Goal: Complete application form: Complete application form

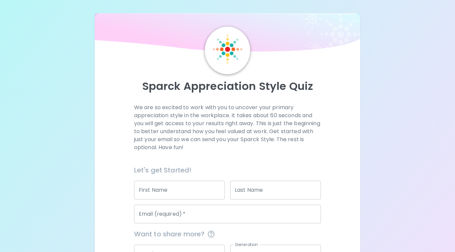
scroll to position [62, 0]
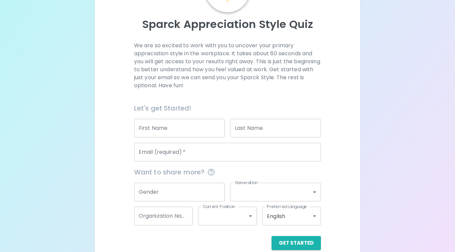
click at [153, 129] on input "First Name" at bounding box center [179, 128] width 91 height 19
type input "[PERSON_NAME]"
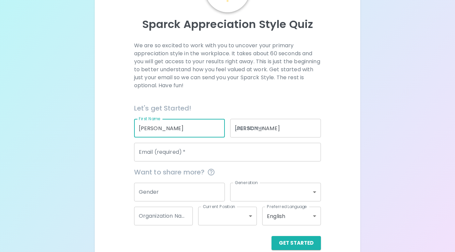
type input "[PERSON_NAME][EMAIL_ADDRESS][PERSON_NAME][DOMAIN_NAME]"
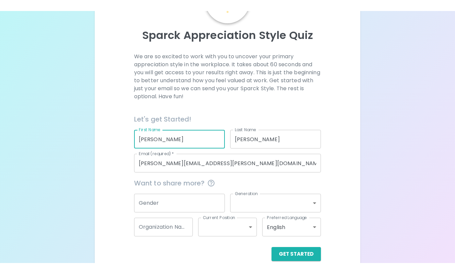
scroll to position [73, 0]
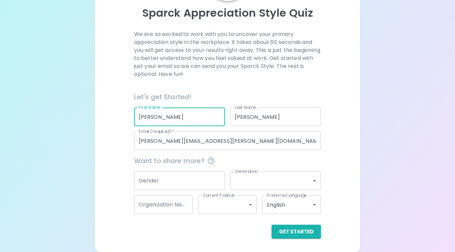
click at [166, 179] on input "Gender" at bounding box center [179, 181] width 91 height 19
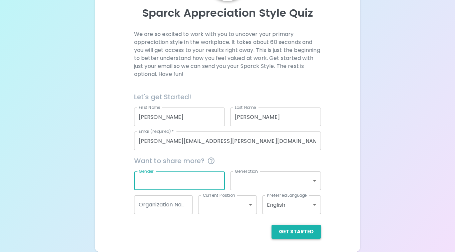
click at [310, 233] on button "Get Started" at bounding box center [295, 232] width 49 height 14
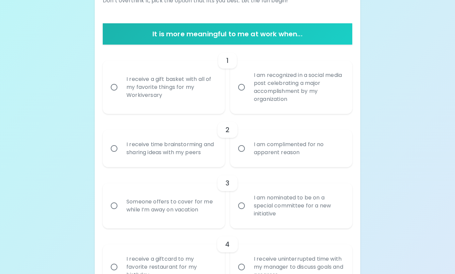
scroll to position [70, 0]
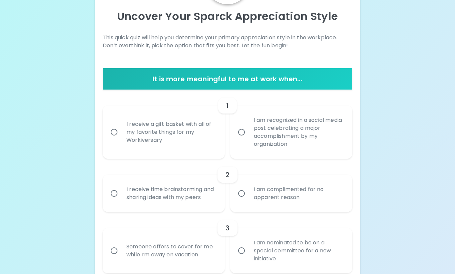
click at [184, 133] on div "I receive a gift basket with all of my favorite things for my Workiversary" at bounding box center [171, 132] width 100 height 40
click at [121, 133] on input "I receive a gift basket with all of my favorite things for my Workiversary" at bounding box center [114, 132] width 14 height 14
radio input "true"
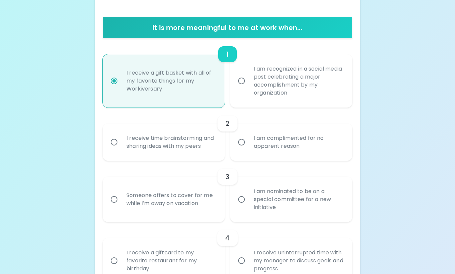
scroll to position [123, 0]
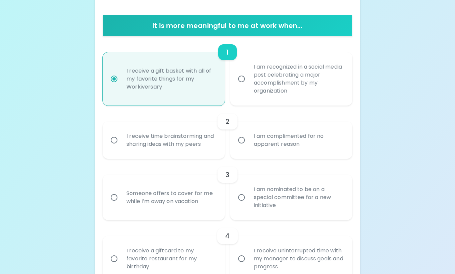
click at [260, 134] on div "I am complimented for no apparent reason" at bounding box center [298, 140] width 100 height 32
click at [248, 134] on input "I am complimented for no apparent reason" at bounding box center [241, 140] width 14 height 14
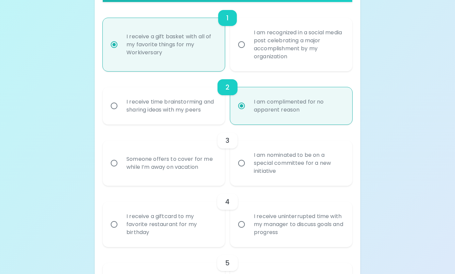
scroll to position [177, 0]
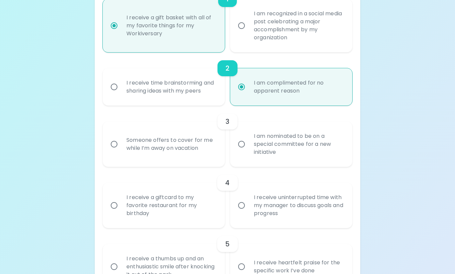
radio input "true"
click at [197, 145] on div "Someone offers to cover for me while I’m away on vacation" at bounding box center [171, 144] width 100 height 32
click at [121, 145] on input "Someone offers to cover for me while I’m away on vacation" at bounding box center [114, 144] width 14 height 14
radio input "false"
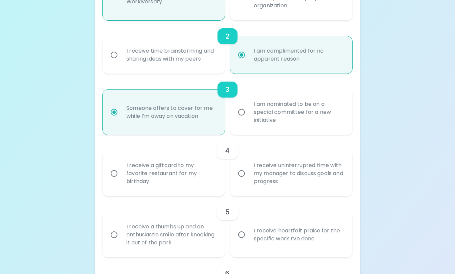
scroll to position [230, 0]
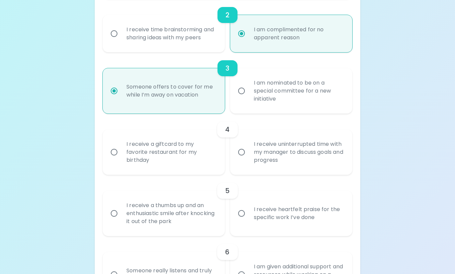
radio input "true"
click at [148, 152] on div "I receive a giftcard to my favorite restaurant for my birthday" at bounding box center [171, 152] width 100 height 40
click at [121, 152] on input "I receive a giftcard to my favorite restaurant for my birthday" at bounding box center [114, 152] width 14 height 14
radio input "false"
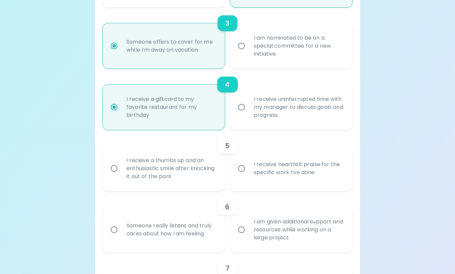
scroll to position [283, 0]
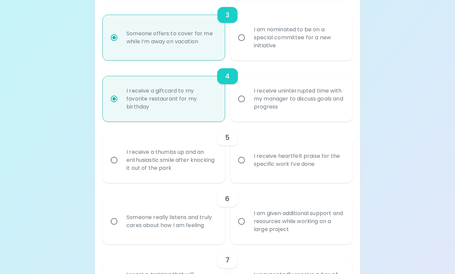
radio input "true"
click at [245, 172] on label "I receive heartfelt praise for the specific work I’ve done" at bounding box center [287, 160] width 122 height 45
click at [245, 167] on input "I receive heartfelt praise for the specific work I’ve done" at bounding box center [241, 160] width 14 height 14
radio input "false"
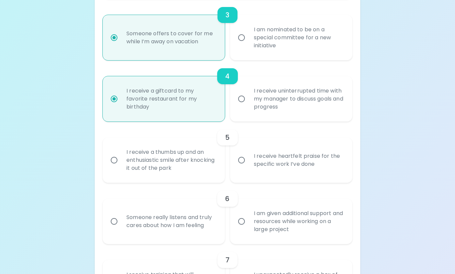
radio input "false"
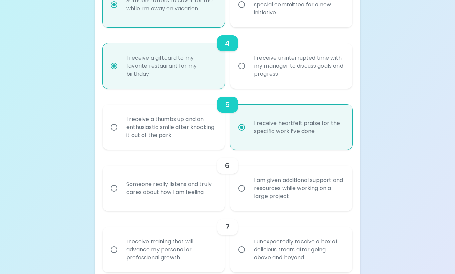
scroll to position [337, 0]
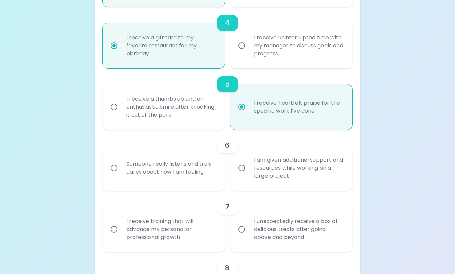
radio input "true"
click at [136, 183] on div "Someone really listens and truly cares about how I am feeling" at bounding box center [171, 168] width 100 height 32
click at [121, 175] on input "Someone really listens and truly cares about how I am feeling" at bounding box center [114, 168] width 14 height 14
radio input "false"
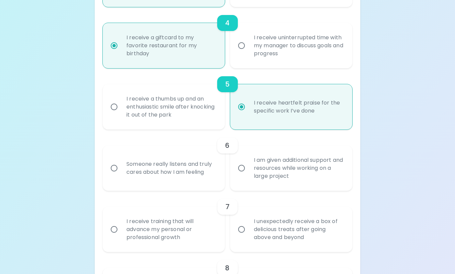
radio input "false"
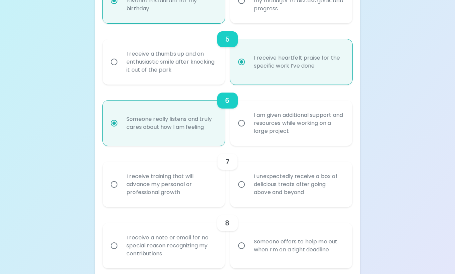
scroll to position [390, 0]
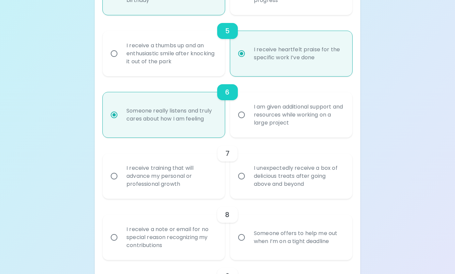
radio input "true"
click at [163, 178] on div "I receive training that will advance my personal or professional growth" at bounding box center [171, 176] width 100 height 40
click at [121, 178] on input "I receive training that will advance my personal or professional growth" at bounding box center [114, 176] width 14 height 14
radio input "false"
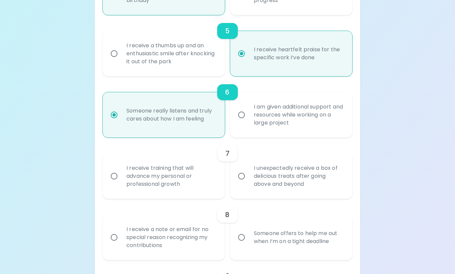
radio input "false"
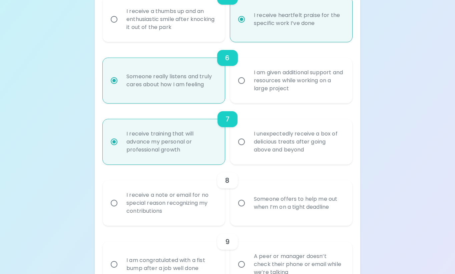
scroll to position [443, 0]
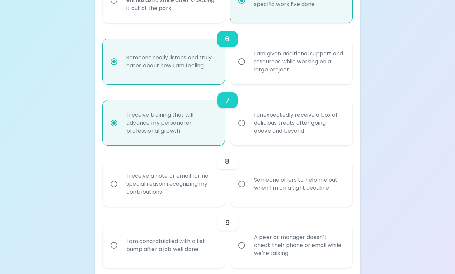
radio input "true"
click at [185, 191] on div "I receive a note or email for no special reason recognizing my contributions" at bounding box center [171, 184] width 100 height 40
click at [121, 191] on input "I receive a note or email for no special reason recognizing my contributions" at bounding box center [114, 184] width 14 height 14
radio input "false"
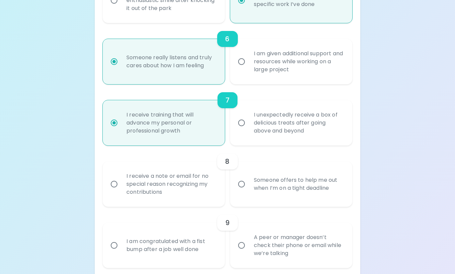
radio input "false"
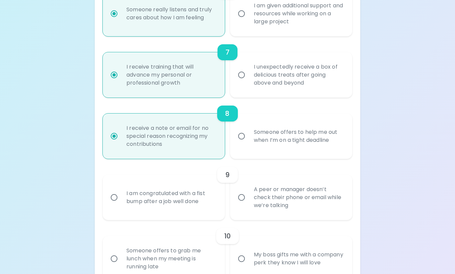
scroll to position [497, 0]
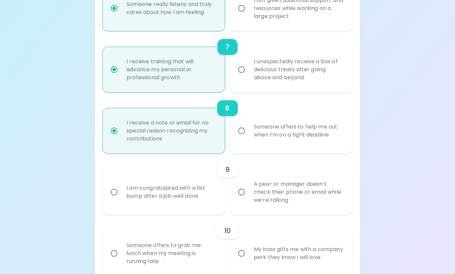
radio input "true"
click at [149, 204] on div "I am congratulated with a fist bump after a job well done" at bounding box center [171, 192] width 100 height 32
click at [121, 199] on input "I am congratulated with a fist bump after a job well done" at bounding box center [114, 192] width 14 height 14
radio input "false"
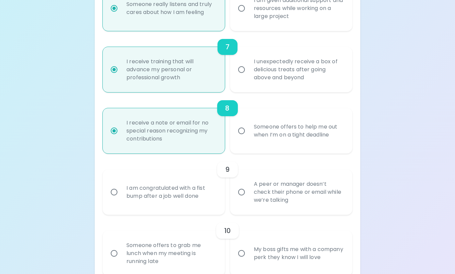
radio input "false"
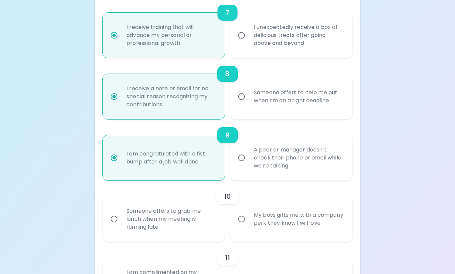
scroll to position [550, 0]
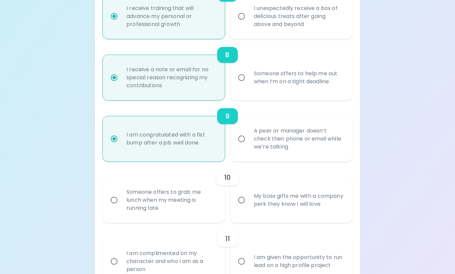
radio input "true"
click at [252, 204] on div "My boss gifts me with a company perk they know I will love" at bounding box center [298, 200] width 100 height 32
click at [248, 204] on input "My boss gifts me with a company perk they know I will love" at bounding box center [241, 200] width 14 height 14
radio input "false"
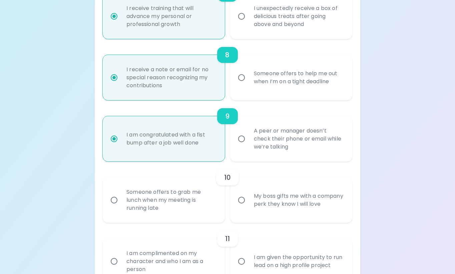
radio input "false"
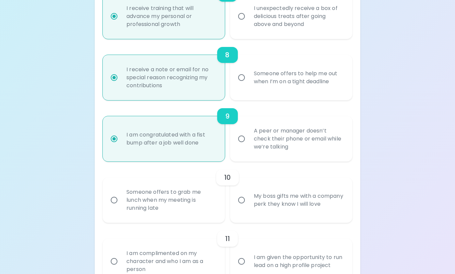
radio input "false"
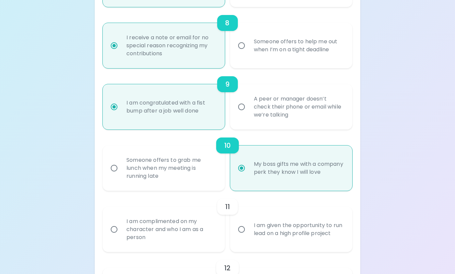
scroll to position [603, 0]
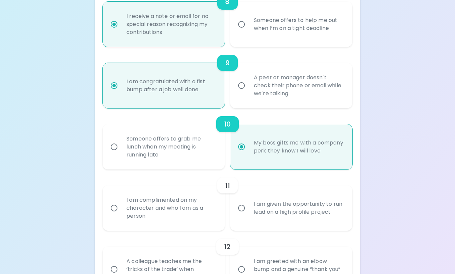
radio input "true"
click at [156, 226] on div "I am complimented on my character and who I am as a person" at bounding box center [171, 208] width 100 height 40
click at [121, 215] on input "I am complimented on my character and who I am as a person" at bounding box center [114, 208] width 14 height 14
radio input "false"
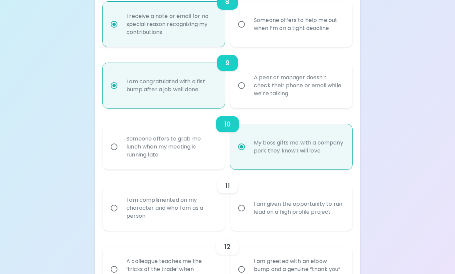
radio input "false"
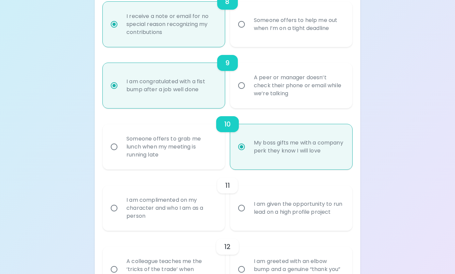
radio input "false"
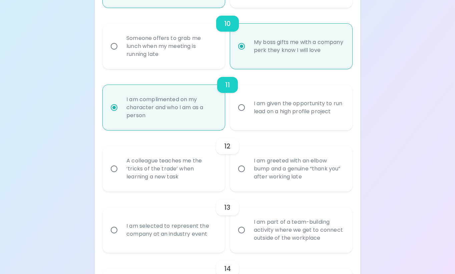
scroll to position [721, 0]
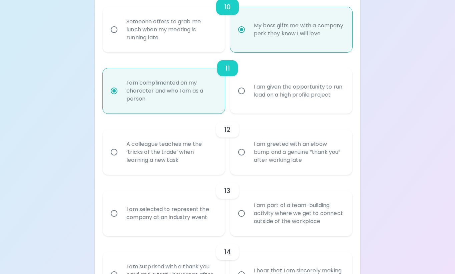
radio input "true"
click at [251, 167] on div "I am greeted with an elbow bump and a genuine “thank you” after working late" at bounding box center [298, 152] width 100 height 40
click at [248, 159] on input "I am greeted with an elbow bump and a genuine “thank you” after working late" at bounding box center [241, 152] width 14 height 14
radio input "false"
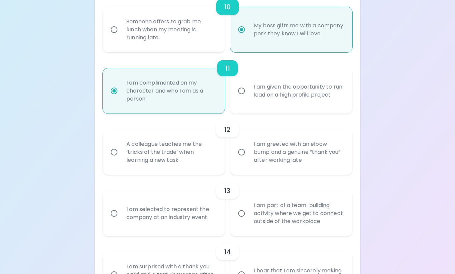
radio input "false"
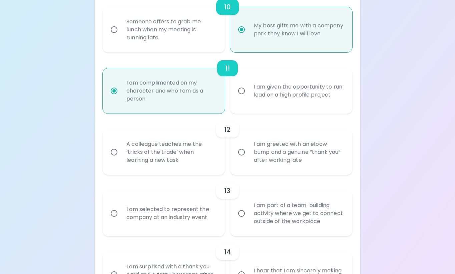
radio input "false"
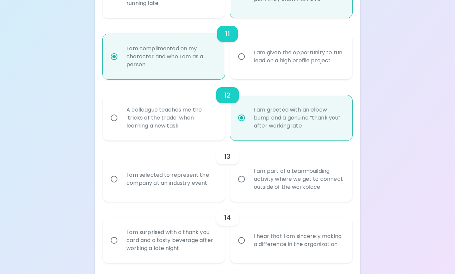
scroll to position [774, 0]
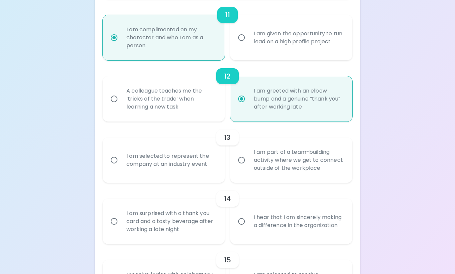
radio input "true"
click at [165, 169] on div "I am selected to represent the company at an industry event" at bounding box center [171, 160] width 100 height 32
click at [121, 167] on input "I am selected to represent the company at an industry event" at bounding box center [114, 160] width 14 height 14
radio input "false"
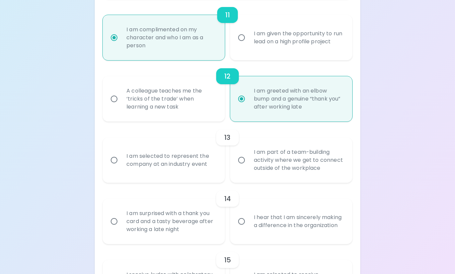
radio input "false"
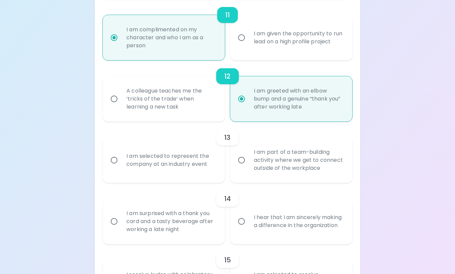
radio input "false"
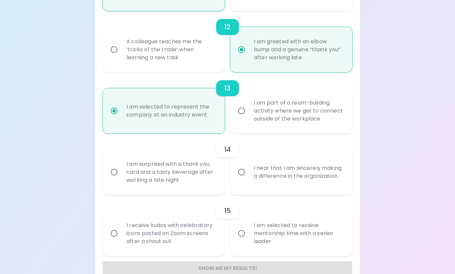
scroll to position [827, 0]
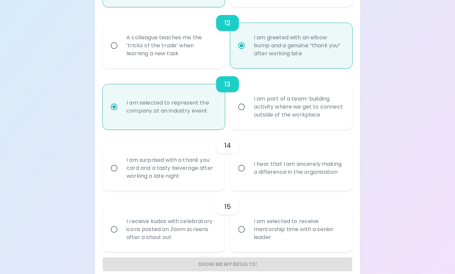
radio input "true"
click at [161, 177] on div "I am surprised with a thank you card and a tasty beverage after working a late …" at bounding box center [171, 168] width 100 height 40
click at [121, 175] on input "I am surprised with a thank you card and a tasty beverage after working a late …" at bounding box center [114, 168] width 14 height 14
radio input "false"
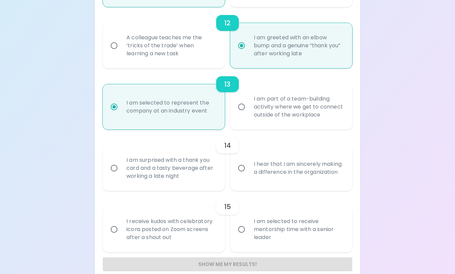
radio input "false"
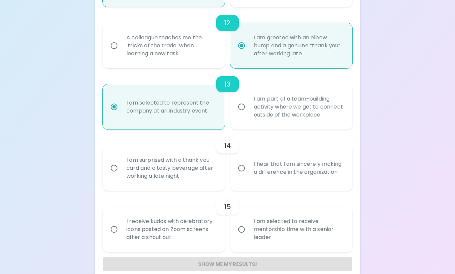
radio input "false"
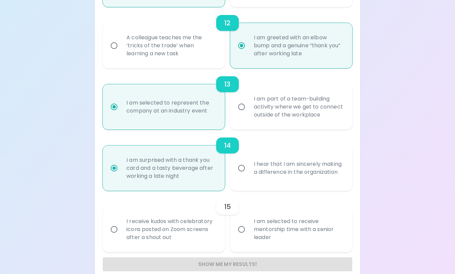
scroll to position [838, 0]
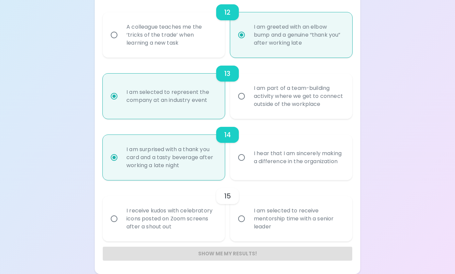
radio input "true"
click at [151, 224] on div "I receive kudos with celebratory icons posted on Zoom screens after a shout out" at bounding box center [171, 219] width 100 height 40
click at [121, 224] on input "I receive kudos with celebratory icons posted on Zoom screens after a shout out" at bounding box center [114, 219] width 14 height 14
radio input "false"
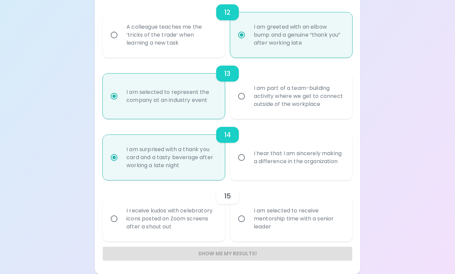
radio input "false"
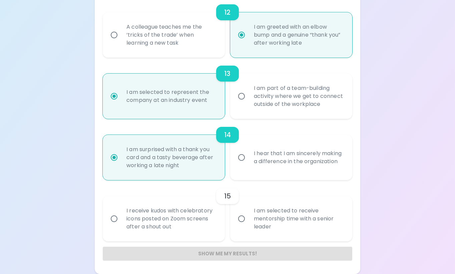
radio input "false"
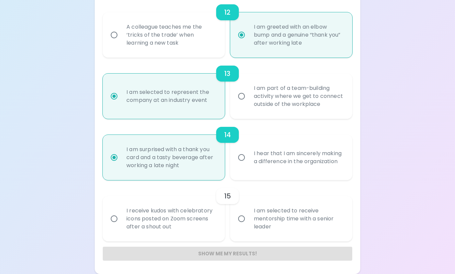
radio input "false"
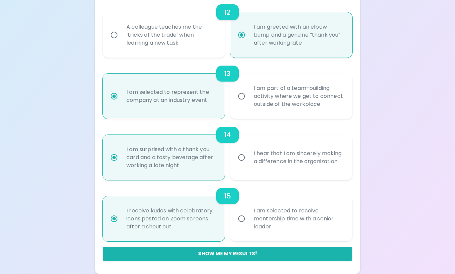
radio input "true"
click at [246, 223] on input "I am selected to receive mentorship time with a senior leader" at bounding box center [241, 219] width 14 height 14
radio input "false"
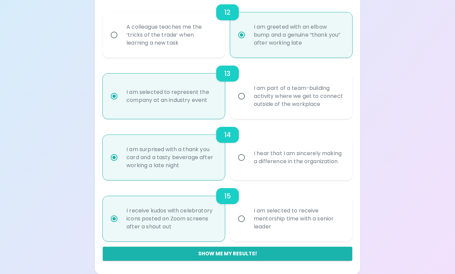
radio input "false"
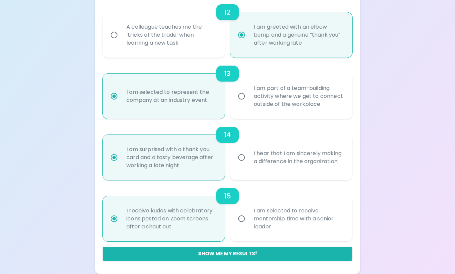
radio input "false"
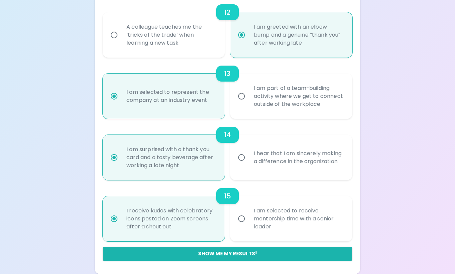
radio input "true"
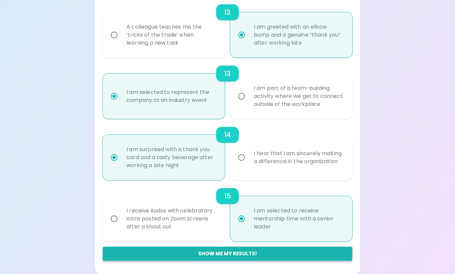
radio input "true"
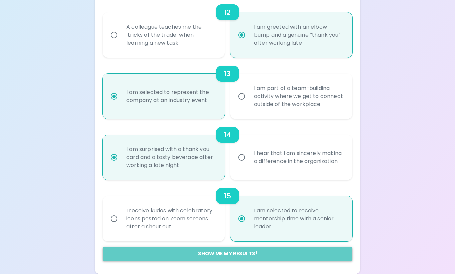
click at [220, 252] on button "Show me my results!" at bounding box center [227, 254] width 249 height 14
radio input "false"
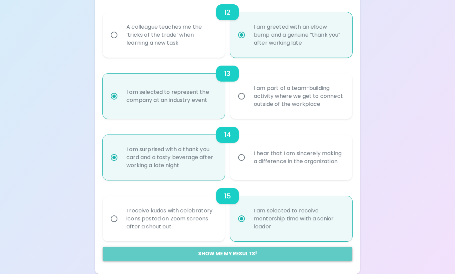
radio input "false"
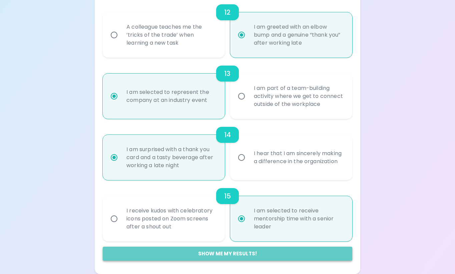
radio input "false"
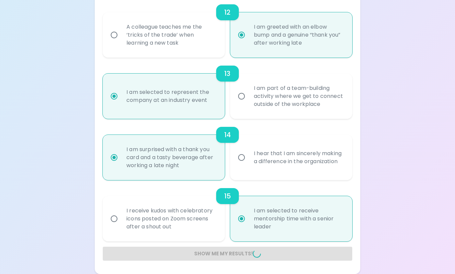
radio input "false"
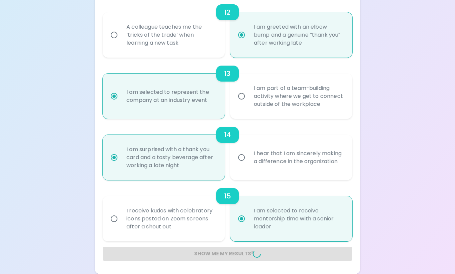
radio input "false"
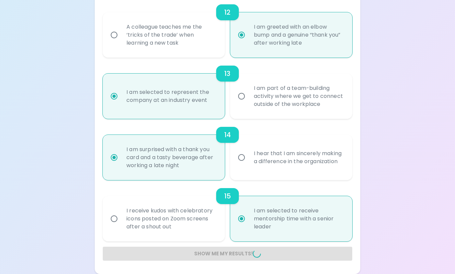
radio input "false"
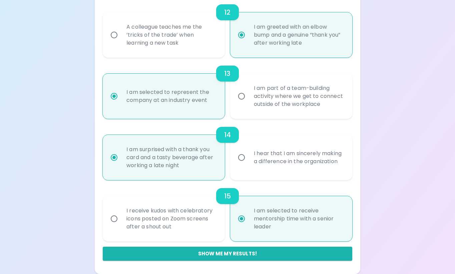
scroll to position [413, 0]
